Goal: Task Accomplishment & Management: Complete application form

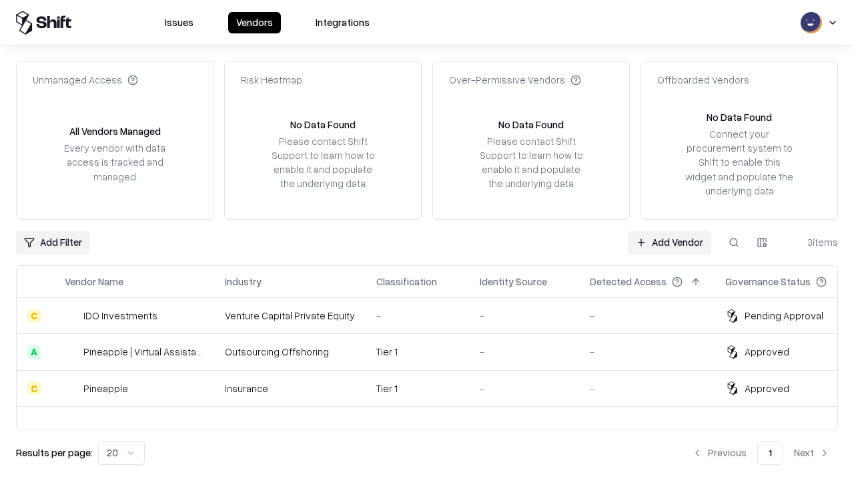
click at [669, 242] on link "Add Vendor" at bounding box center [669, 242] width 83 height 24
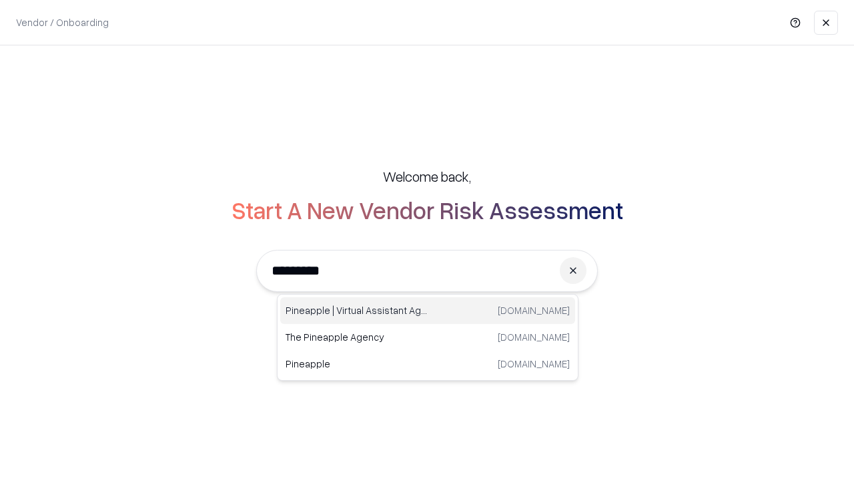
click at [428, 310] on div "Pineapple | Virtual Assistant Agency [DOMAIN_NAME]" at bounding box center [427, 310] width 295 height 27
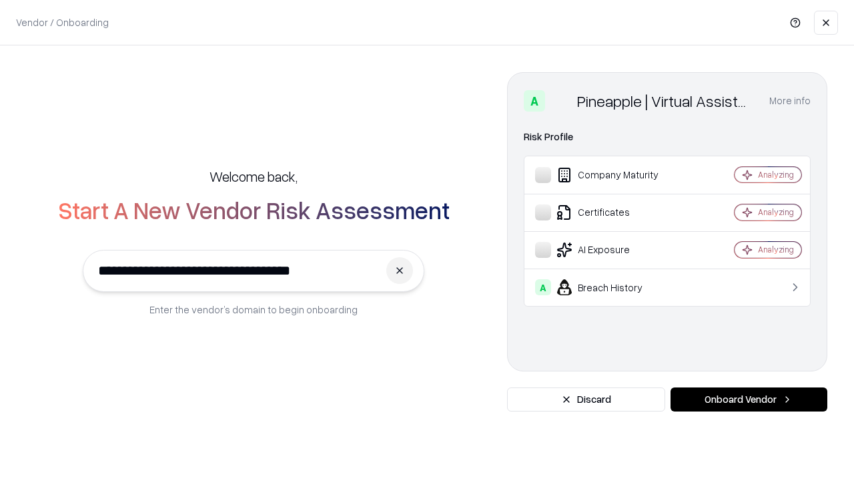
type input "**********"
click at [749, 399] on button "Onboard Vendor" at bounding box center [749, 399] width 157 height 24
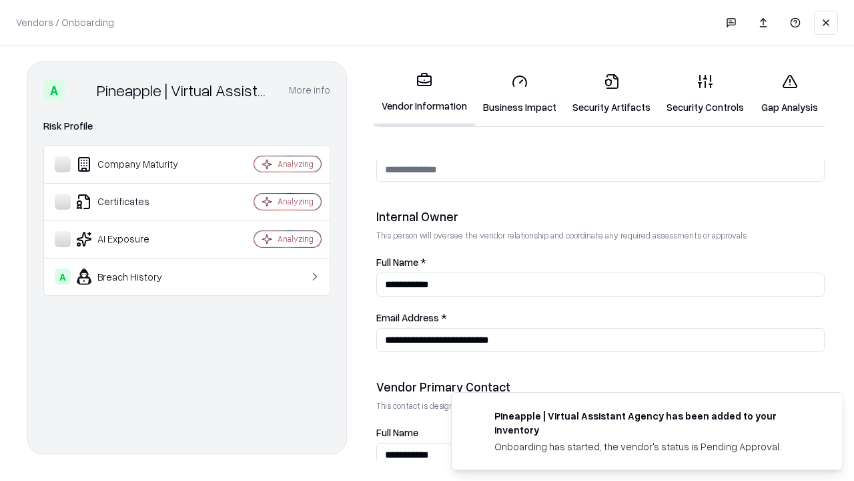
scroll to position [691, 0]
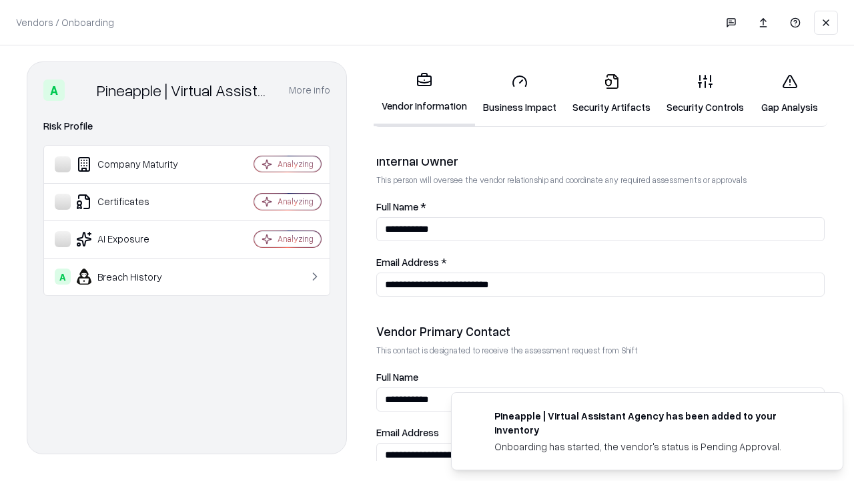
click at [520, 93] on link "Business Impact" at bounding box center [519, 94] width 89 height 62
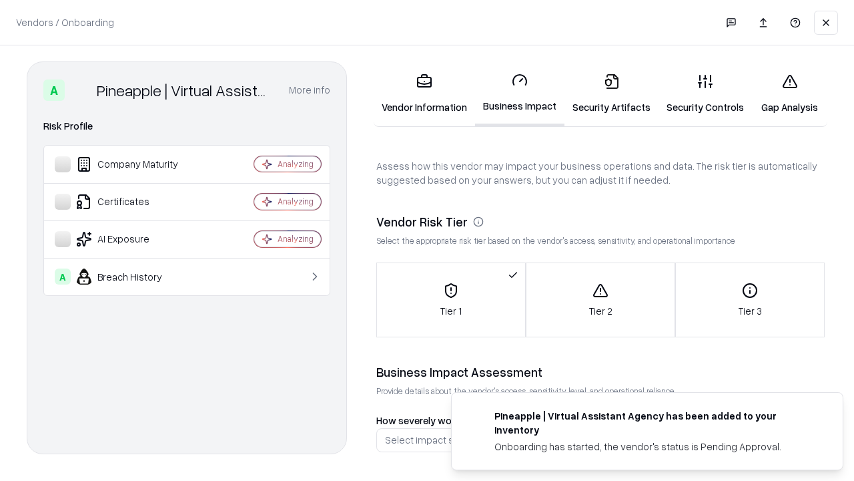
click at [790, 93] on link "Gap Analysis" at bounding box center [789, 94] width 75 height 62
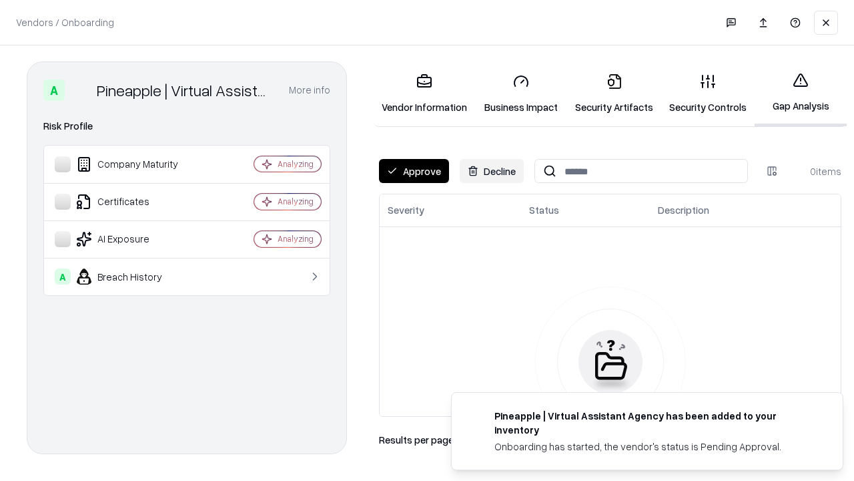
click at [414, 171] on button "Approve" at bounding box center [414, 171] width 70 height 24
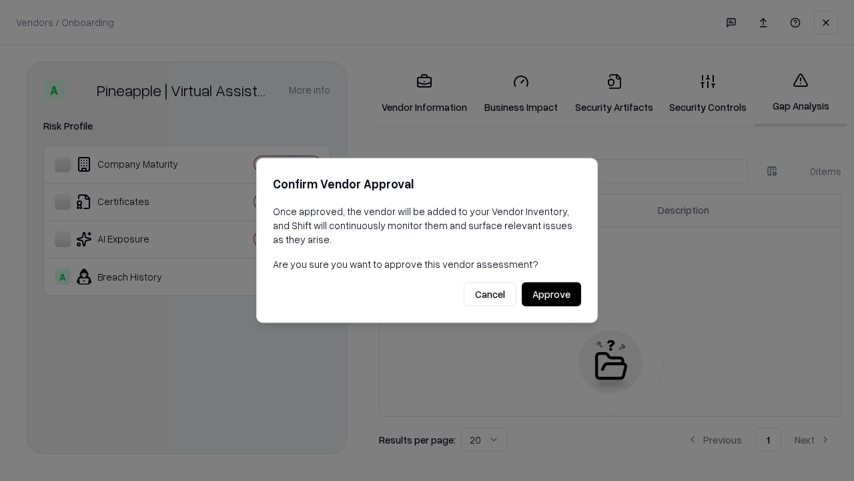
click at [551, 294] on button "Approve" at bounding box center [551, 294] width 59 height 24
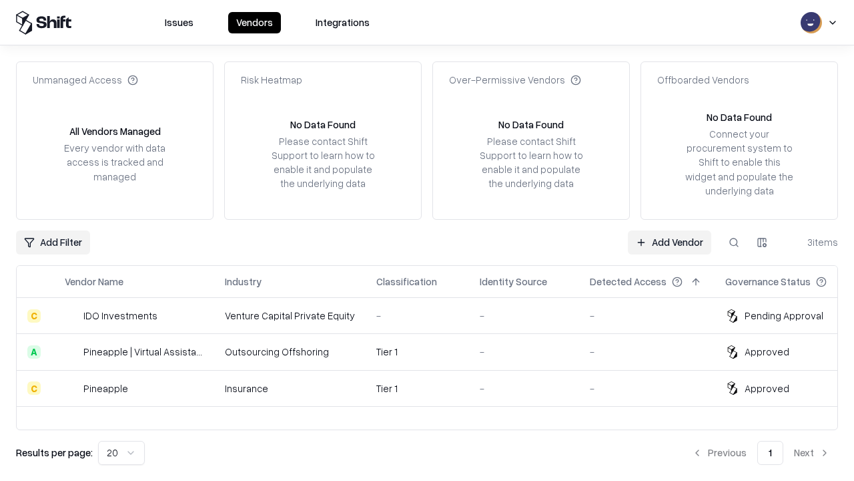
type input "**********"
click at [669, 242] on link "Add Vendor" at bounding box center [669, 242] width 83 height 24
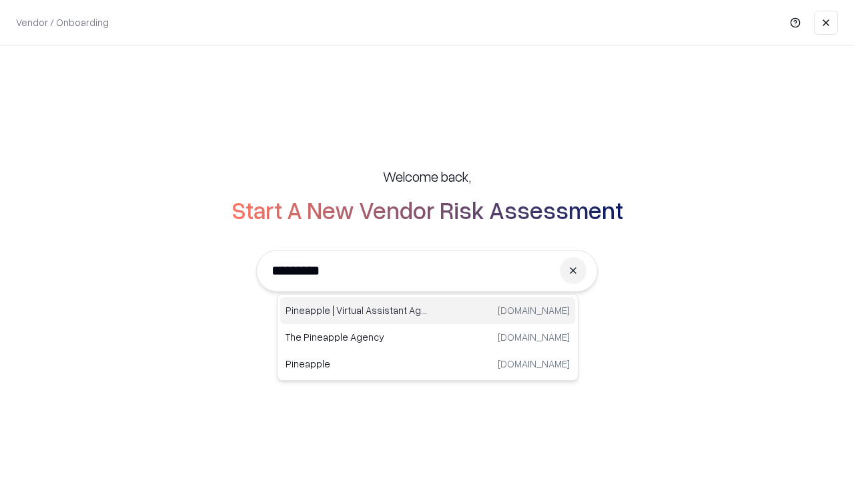
click at [428, 310] on div "Pineapple | Virtual Assistant Agency [DOMAIN_NAME]" at bounding box center [427, 310] width 295 height 27
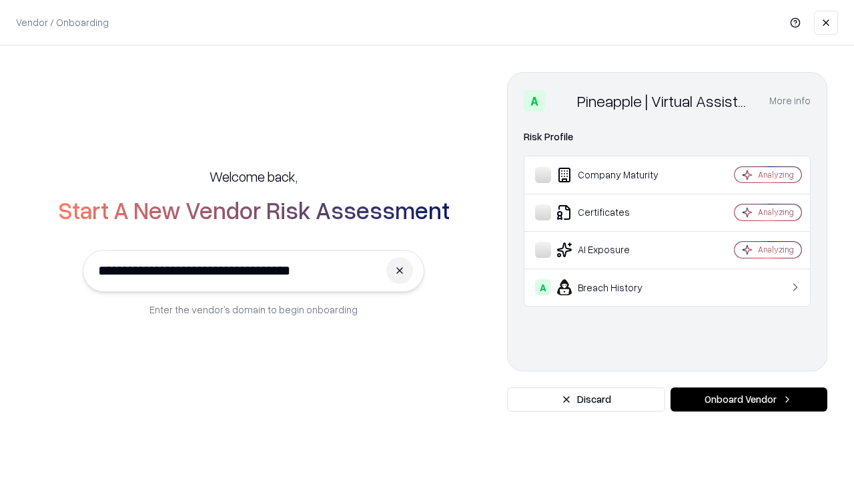
type input "**********"
click at [749, 399] on button "Onboard Vendor" at bounding box center [749, 399] width 157 height 24
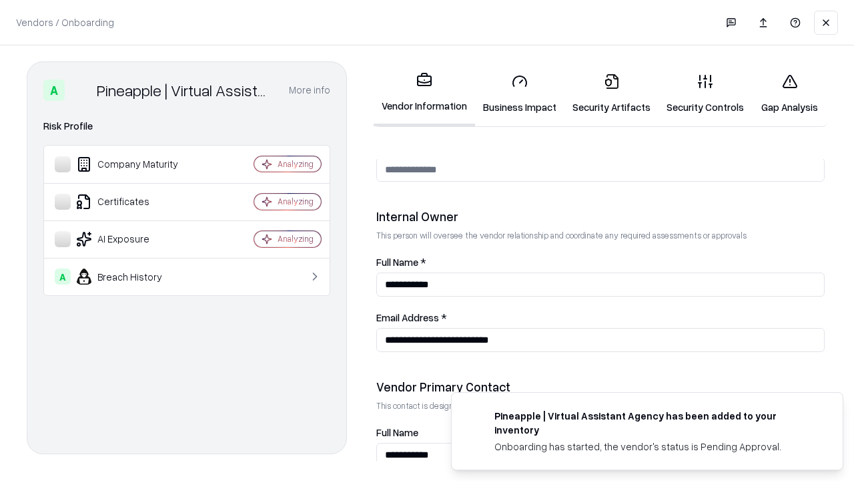
scroll to position [691, 0]
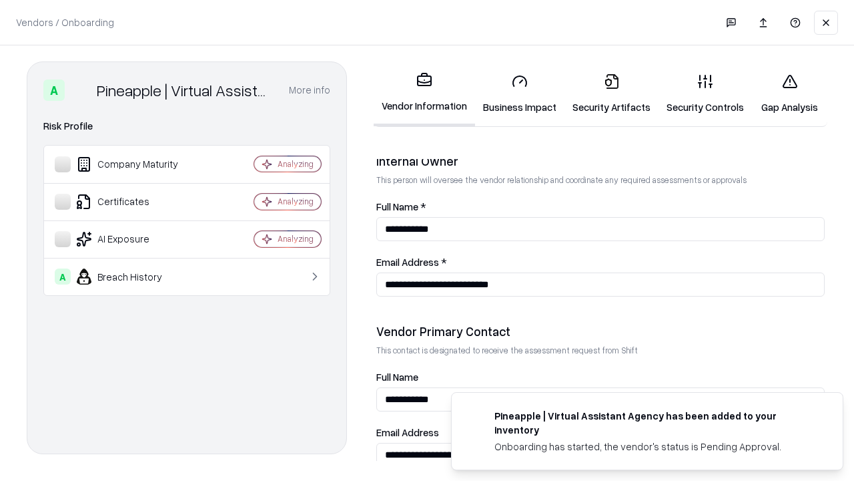
click at [790, 93] on link "Gap Analysis" at bounding box center [789, 94] width 75 height 62
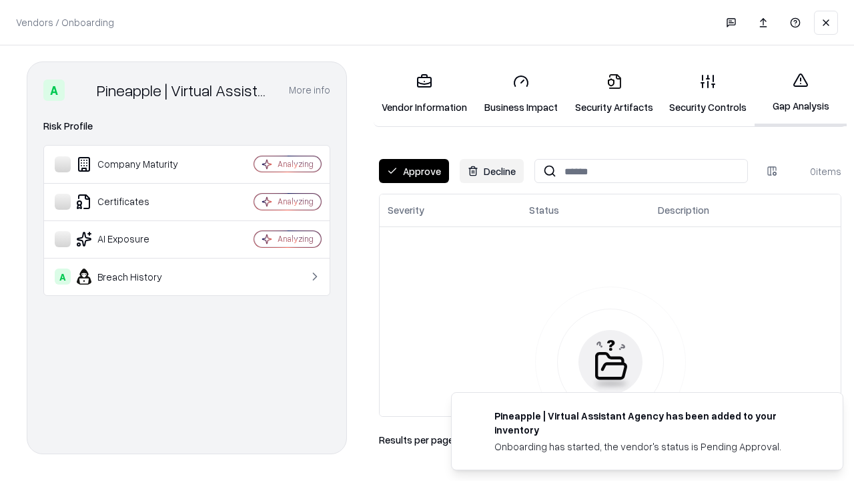
click at [414, 171] on button "Approve" at bounding box center [414, 171] width 70 height 24
